Goal: Task Accomplishment & Management: Complete application form

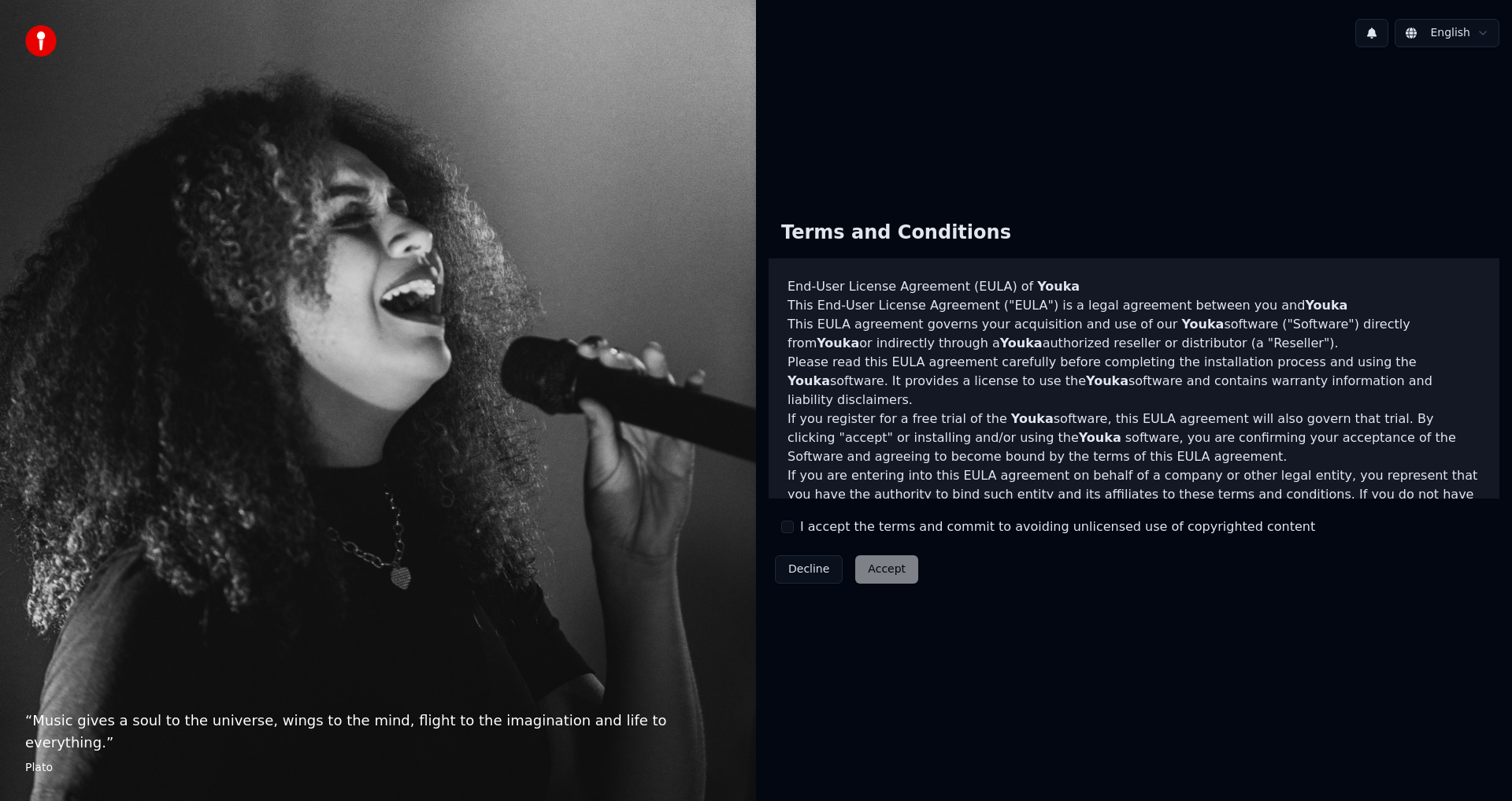
click at [788, 530] on button "I accept the terms and commit to avoiding unlicensed use of copyrighted content" at bounding box center [787, 527] width 13 height 13
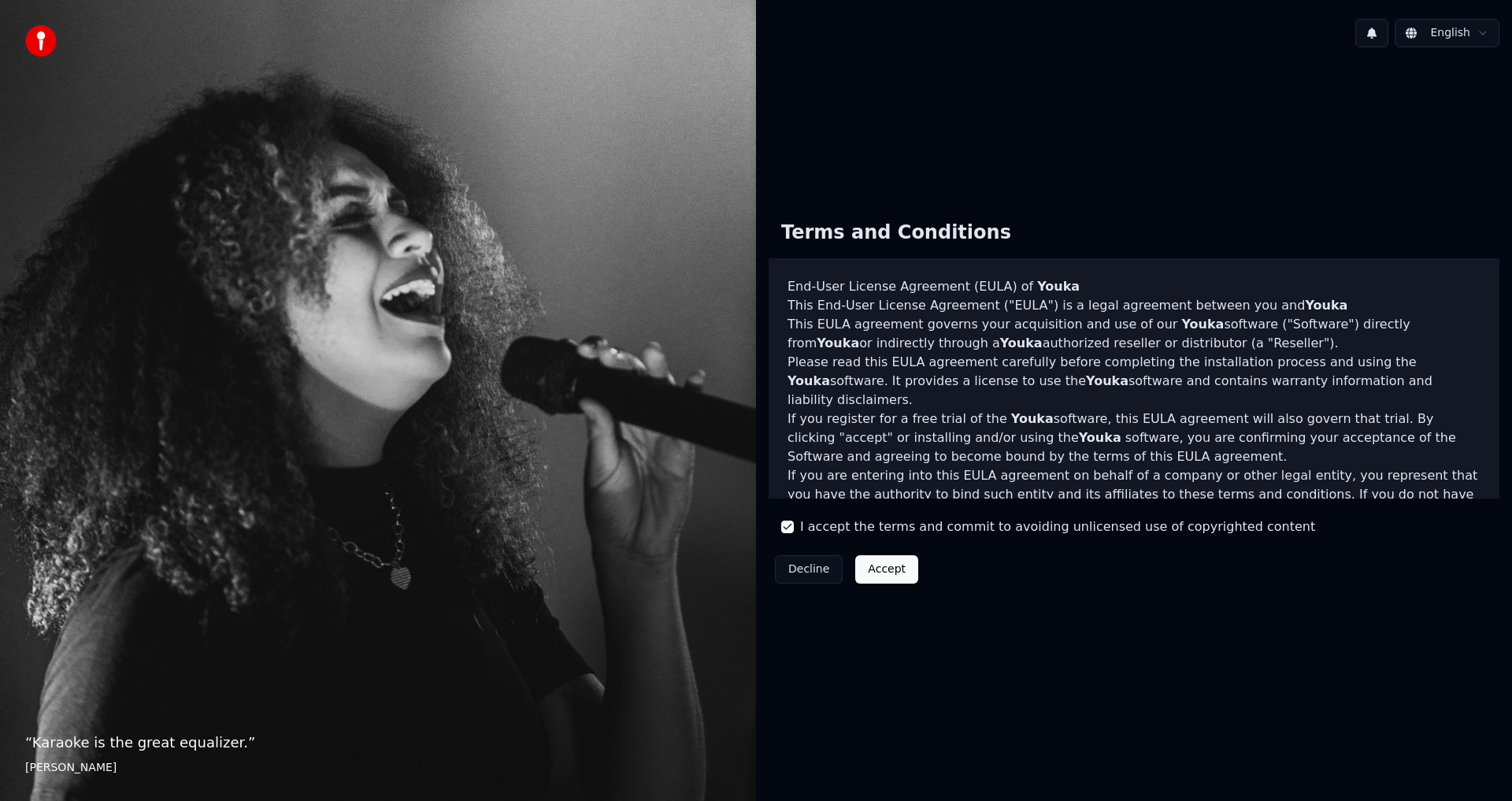
click at [867, 566] on button "Accept" at bounding box center [887, 570] width 63 height 29
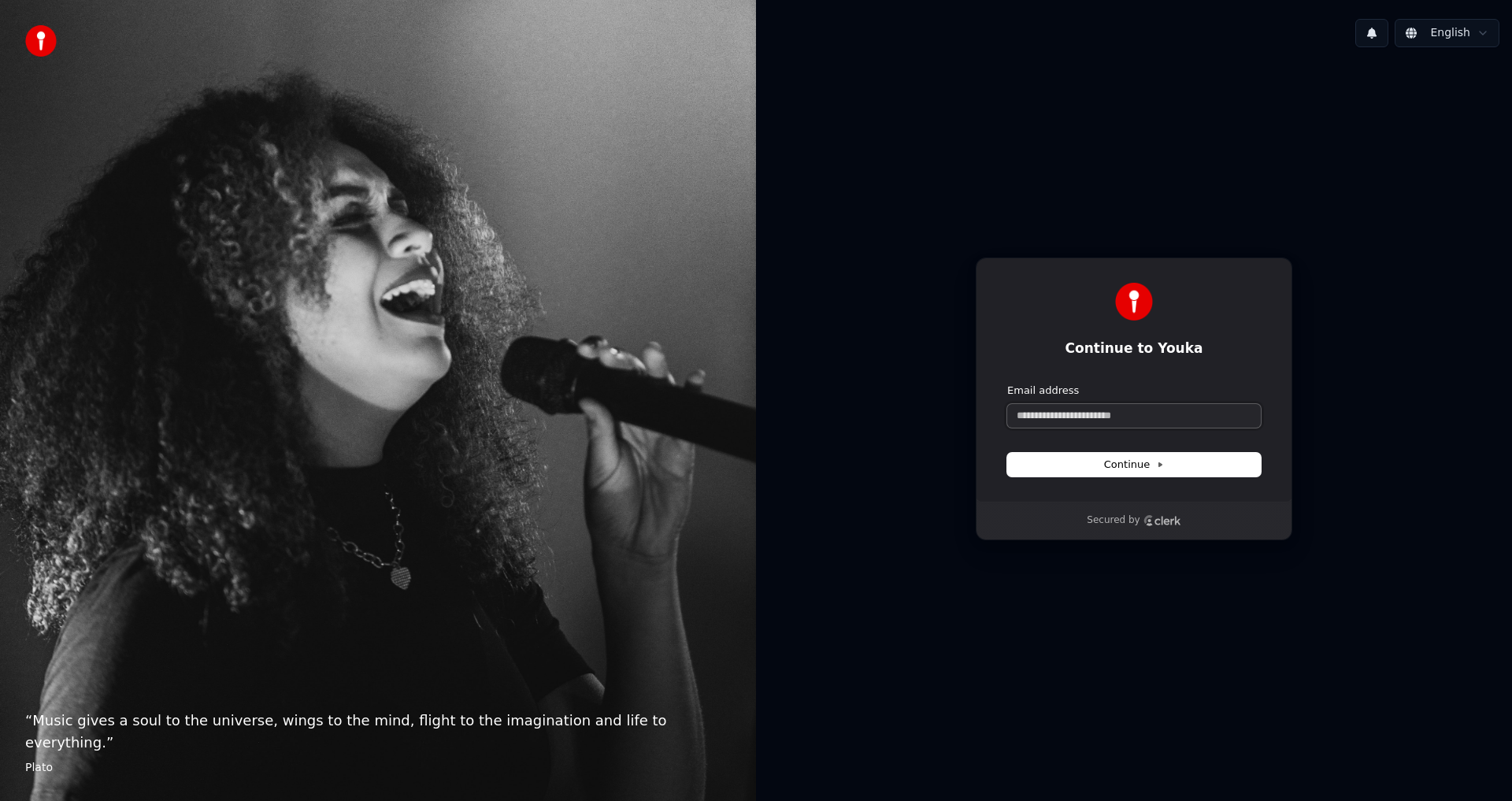
click at [1148, 414] on input "Email address" at bounding box center [1134, 416] width 254 height 24
